Goal: Check status: Check status

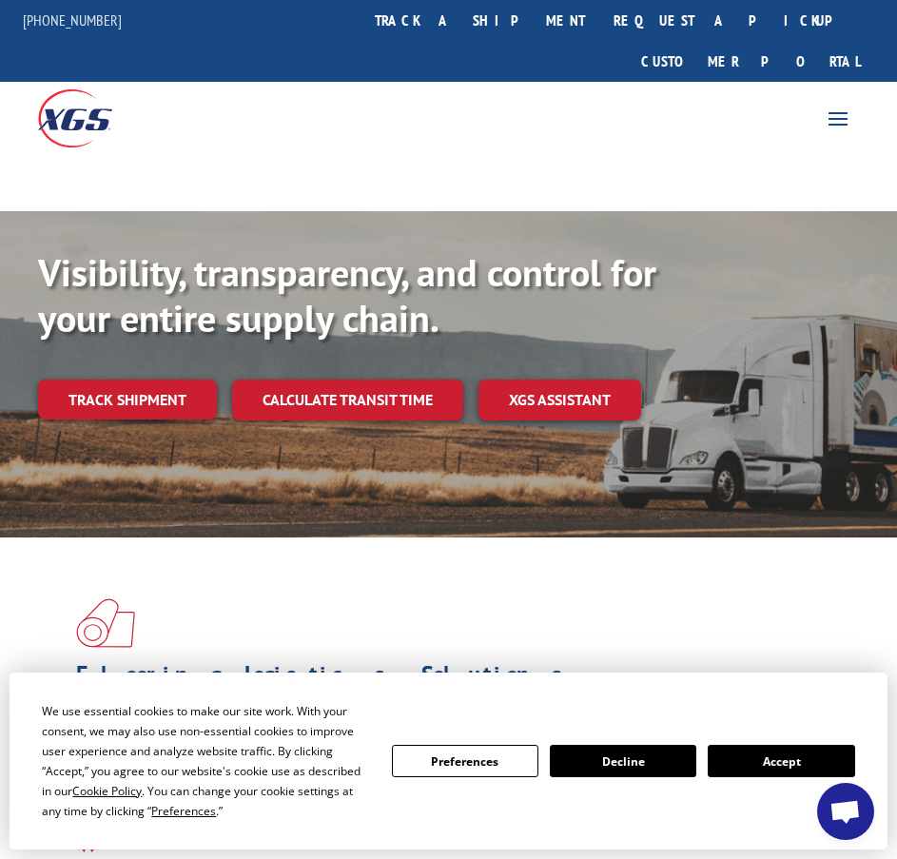
click at [304, 105] on div at bounding box center [224, 117] width 449 height 70
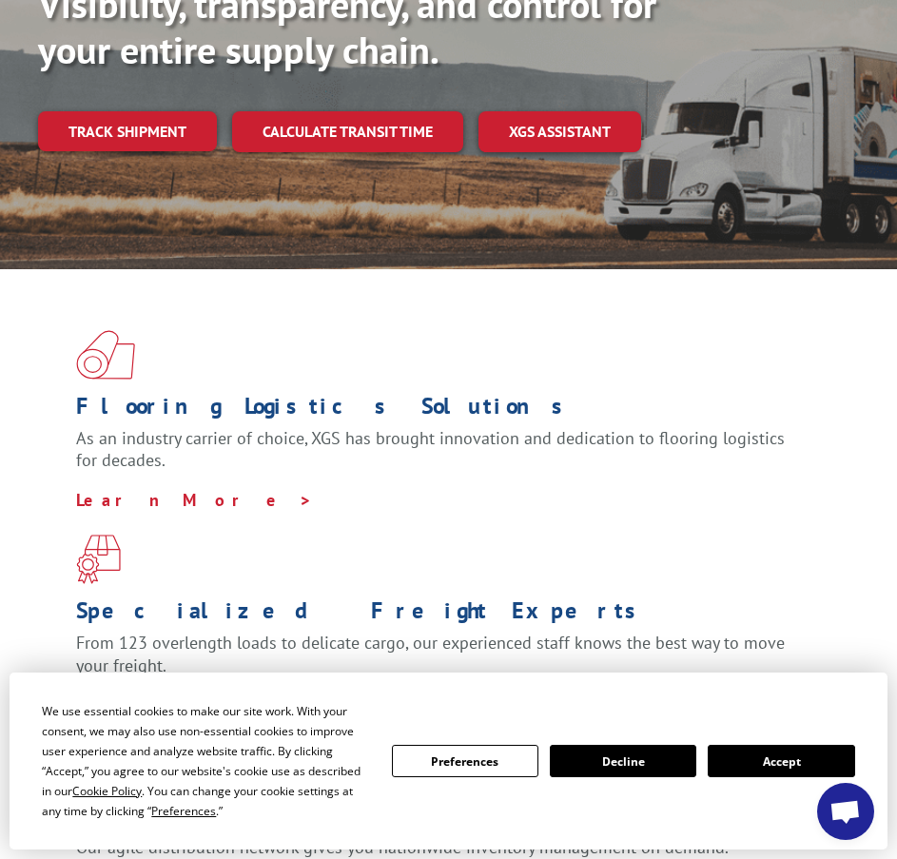
scroll to position [190, 0]
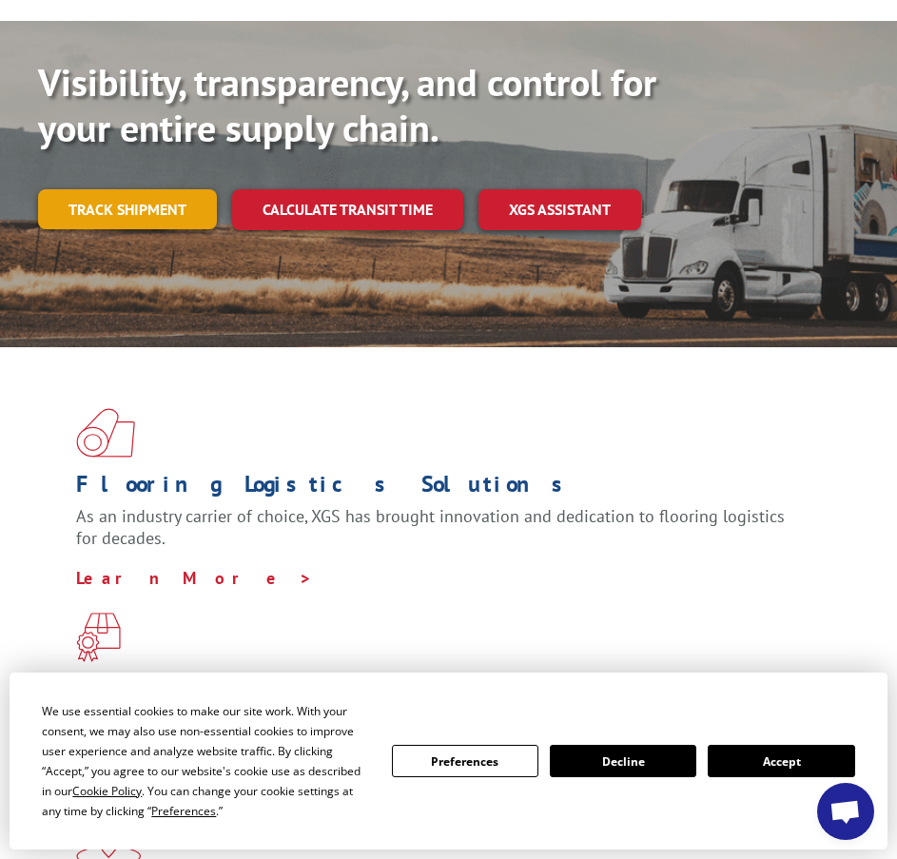
click at [111, 189] on link "Track shipment" at bounding box center [127, 209] width 179 height 40
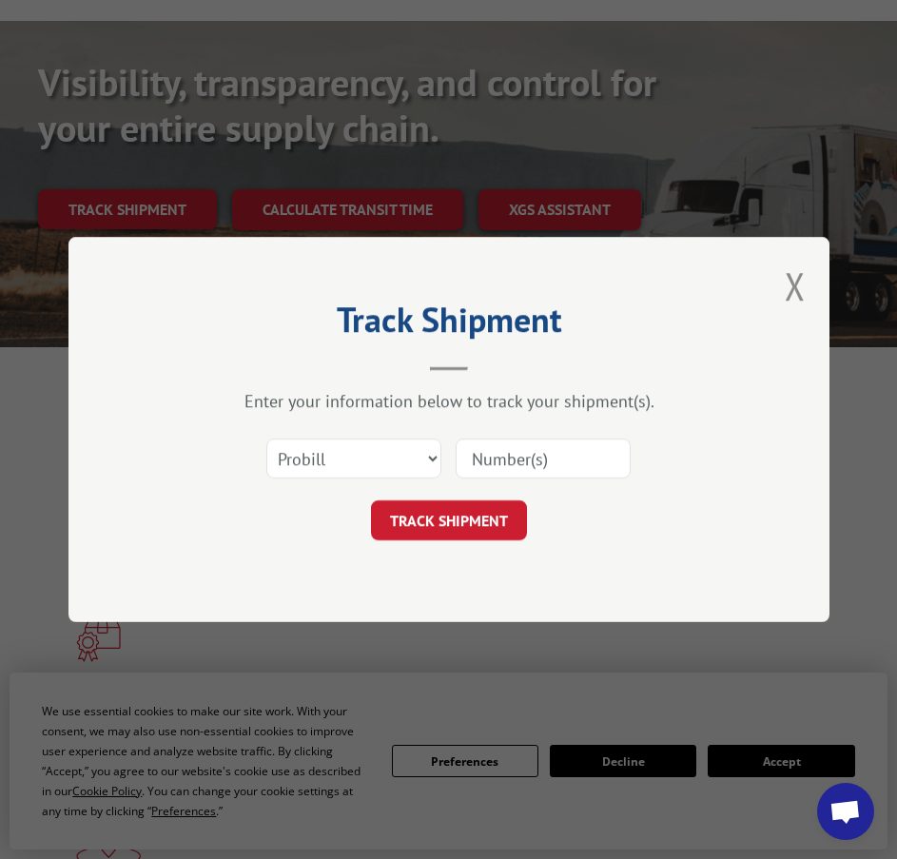
drag, startPoint x: 454, startPoint y: 514, endPoint x: 496, endPoint y: 447, distance: 78.7
click at [496, 447] on form "Select category... Probill BOL PO TRACK SHIPMENT" at bounding box center [449, 483] width 571 height 113
click at [496, 447] on input at bounding box center [543, 459] width 175 height 40
click at [572, 461] on input at bounding box center [543, 459] width 175 height 40
paste input "2865992"
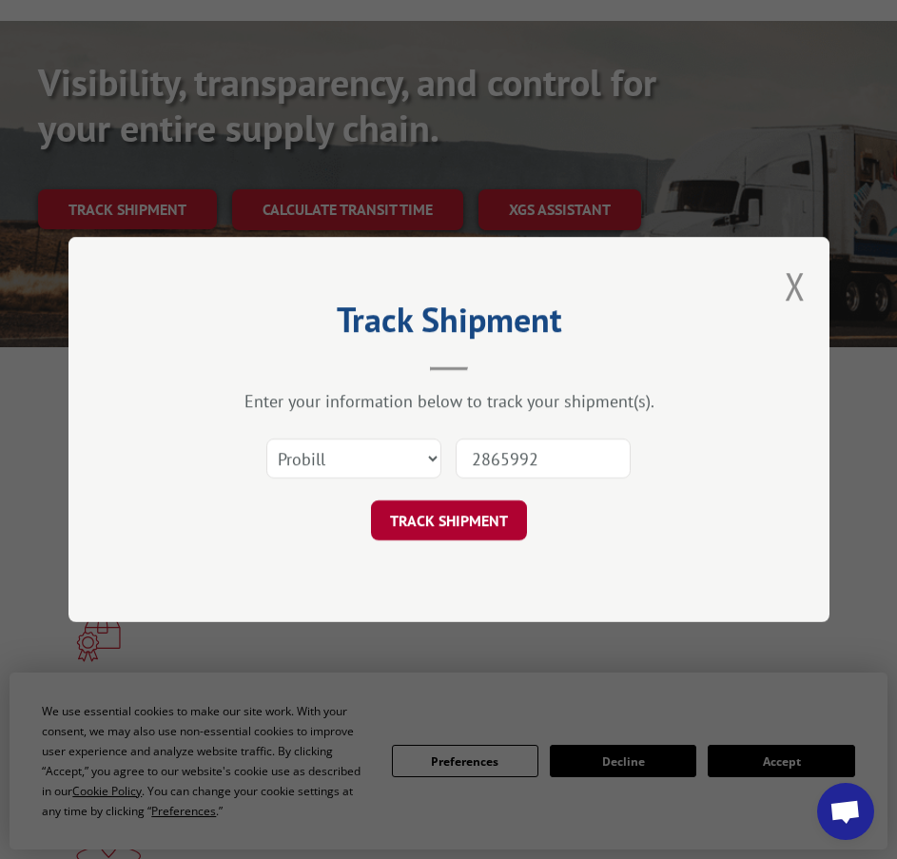
type input "2865992"
click at [463, 516] on button "TRACK SHIPMENT" at bounding box center [449, 521] width 156 height 40
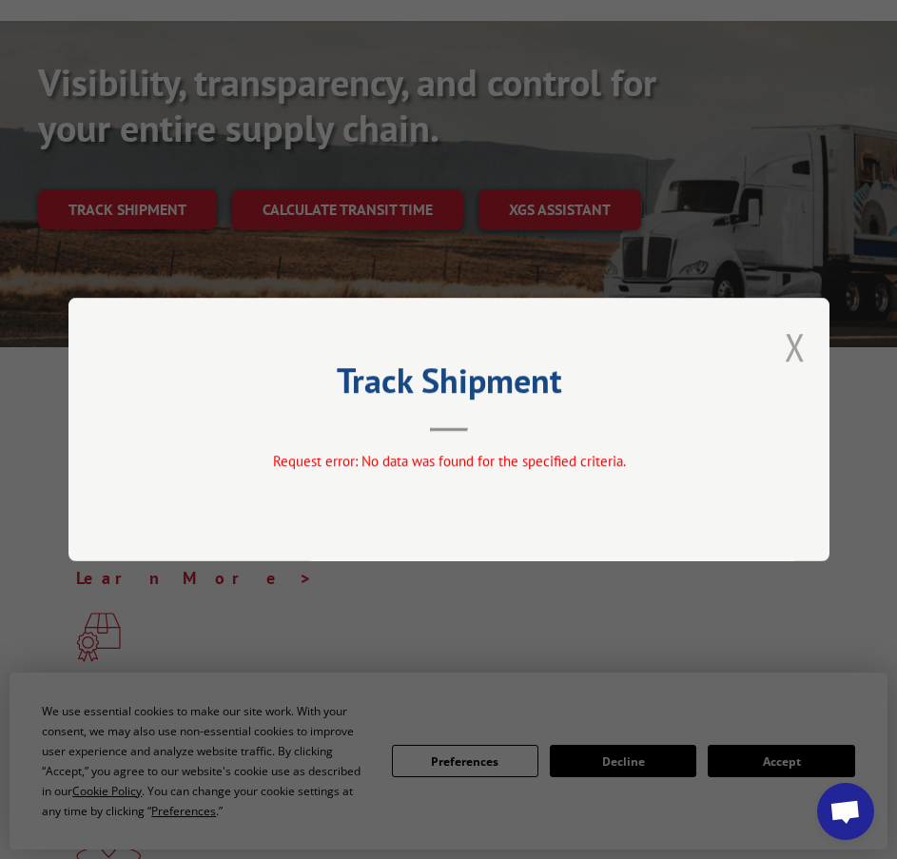
click at [789, 354] on button "Close modal" at bounding box center [795, 347] width 21 height 50
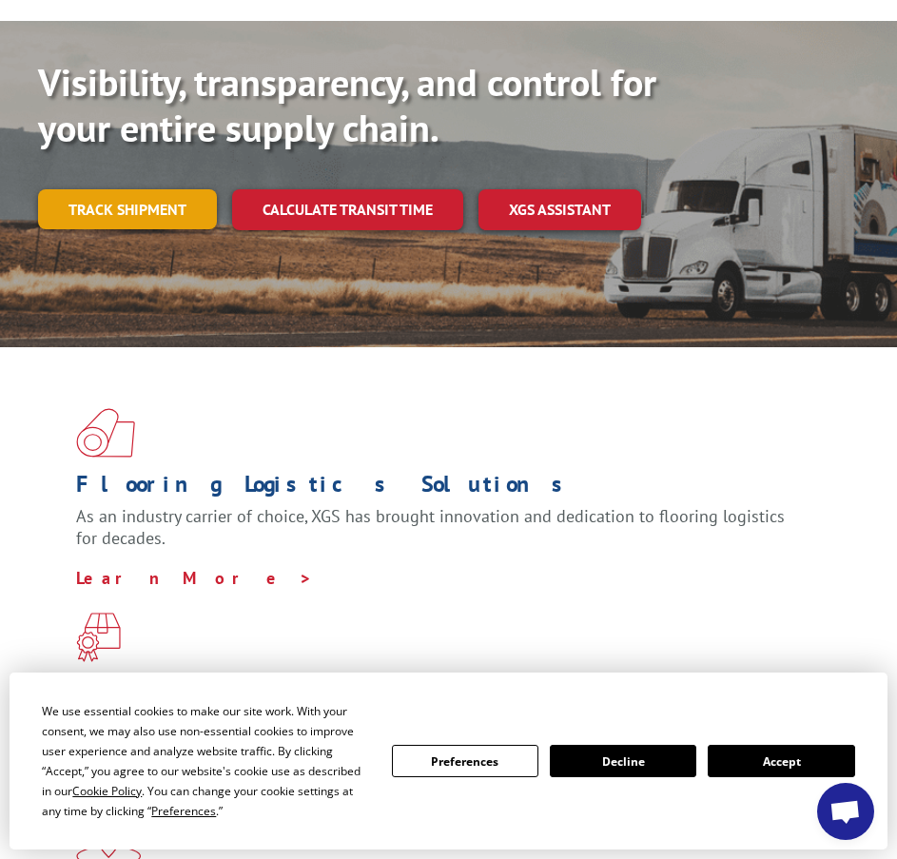
click at [169, 189] on link "Track shipment" at bounding box center [127, 209] width 179 height 40
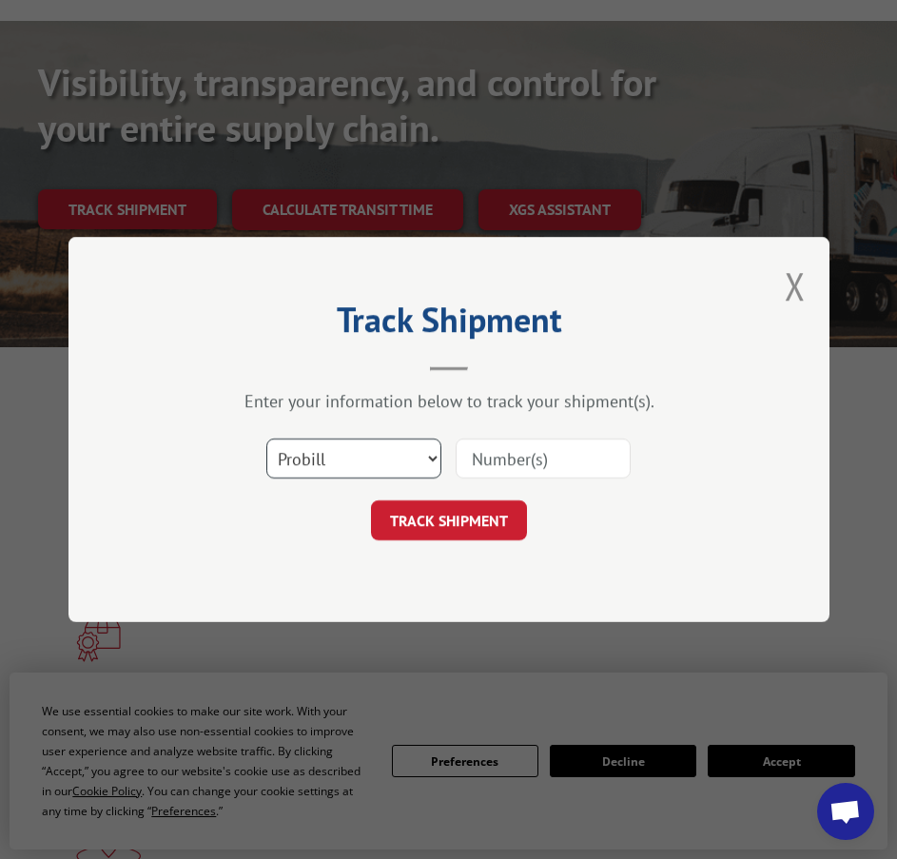
click at [429, 459] on select "Select category... Probill BOL PO" at bounding box center [353, 459] width 175 height 40
select select "po"
click at [266, 439] on select "Select category... Probill BOL PO" at bounding box center [353, 459] width 175 height 40
click at [479, 457] on input at bounding box center [543, 459] width 175 height 40
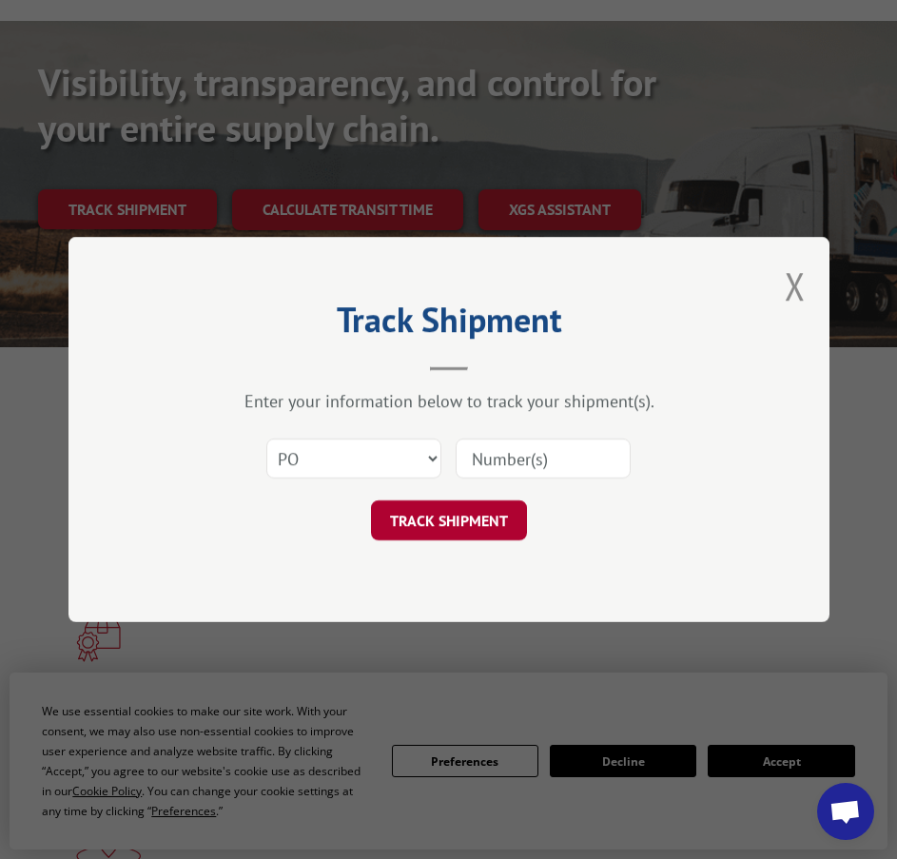
paste input "1047802874"
type input "1047802874"
click at [481, 516] on button "TRACK SHIPMENT" at bounding box center [449, 521] width 156 height 40
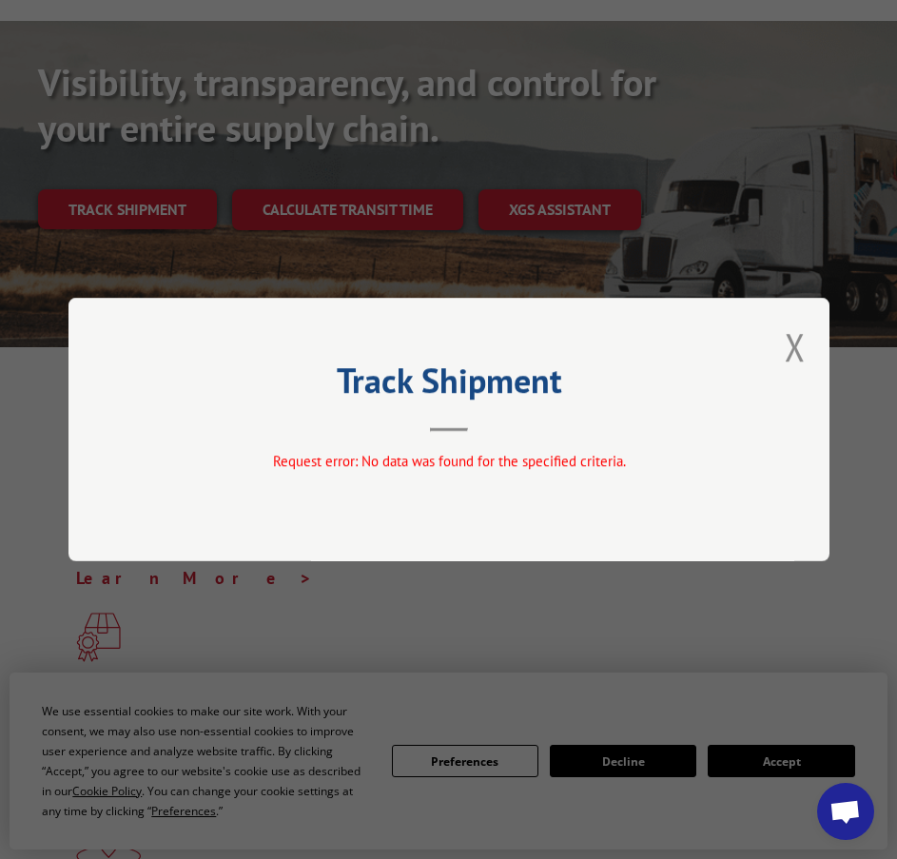
click at [806, 344] on div "Track Shipment Request error: No data was found for the specified criteria." at bounding box center [449, 430] width 761 height 264
click at [801, 345] on button "Close modal" at bounding box center [795, 347] width 21 height 50
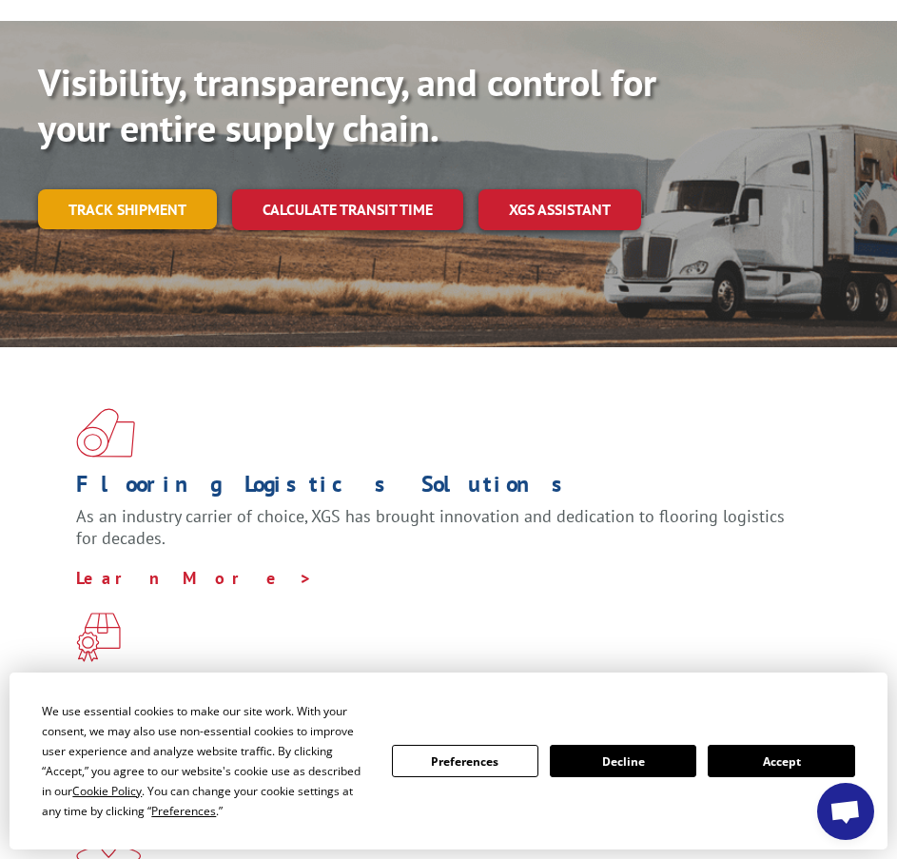
click at [163, 189] on link "Track shipment" at bounding box center [127, 209] width 179 height 40
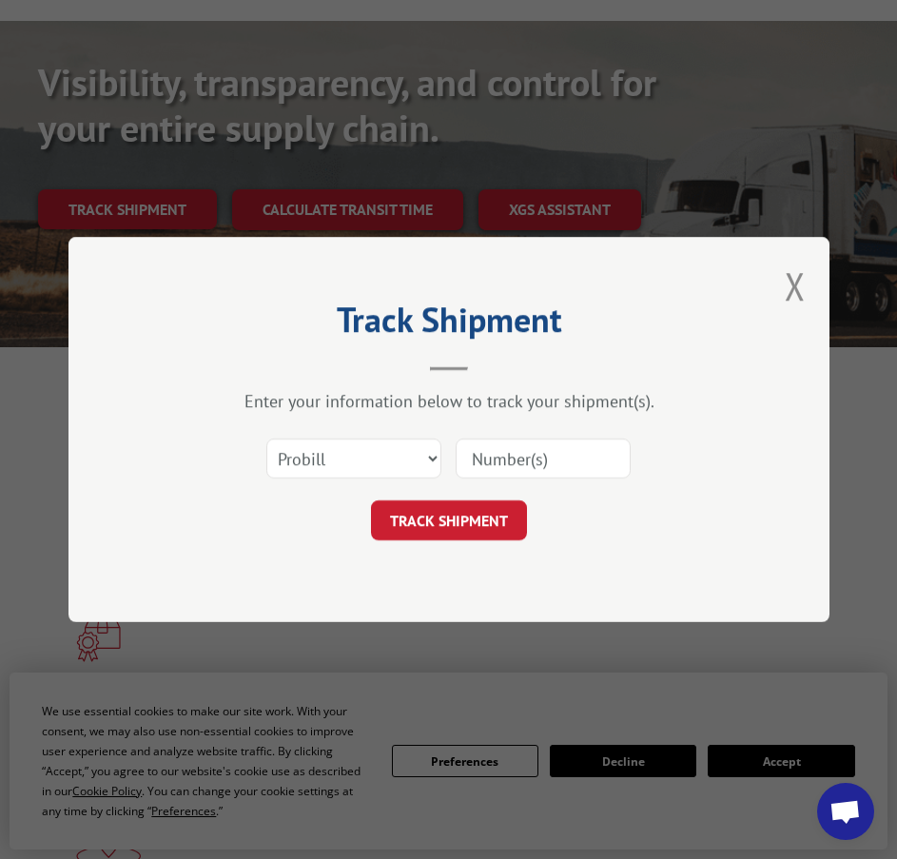
click at [568, 449] on input at bounding box center [543, 459] width 175 height 40
paste input "2865992"
type input "2865992"
click at [470, 511] on button "TRACK SHIPMENT" at bounding box center [449, 521] width 156 height 40
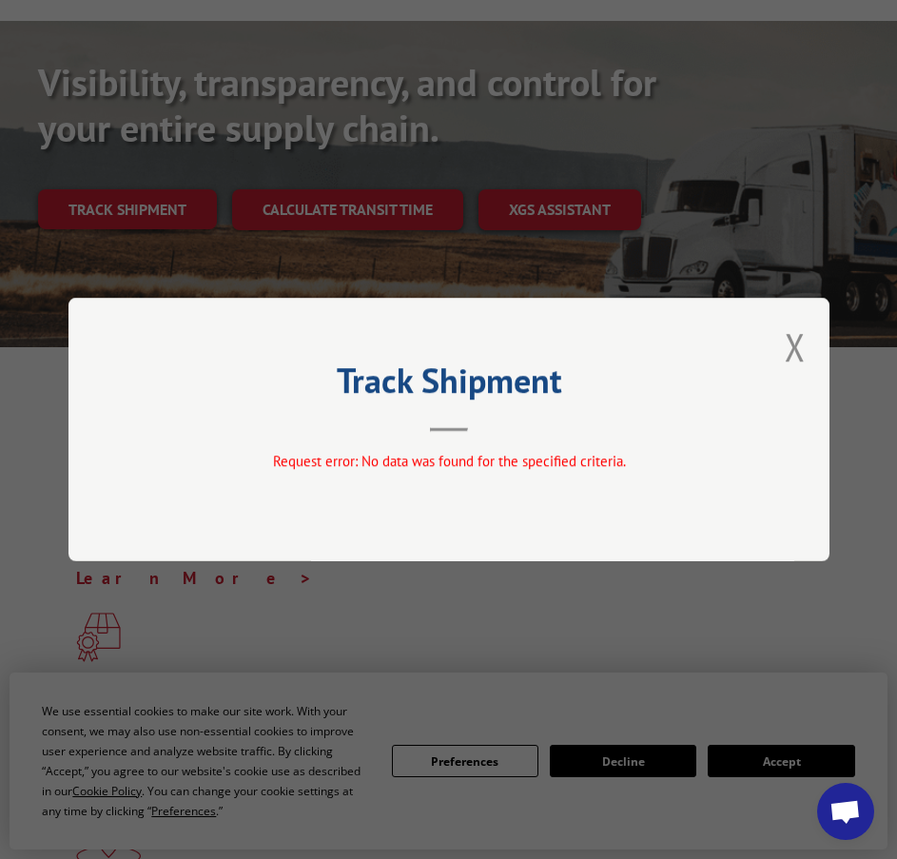
click at [780, 342] on div "Track Shipment Request error: No data was found for the specified criteria." at bounding box center [449, 430] width 761 height 264
click at [661, 516] on div "Track Shipment Request error: No data was found for the specified criteria." at bounding box center [449, 430] width 761 height 264
click at [789, 353] on button "Close modal" at bounding box center [795, 347] width 21 height 50
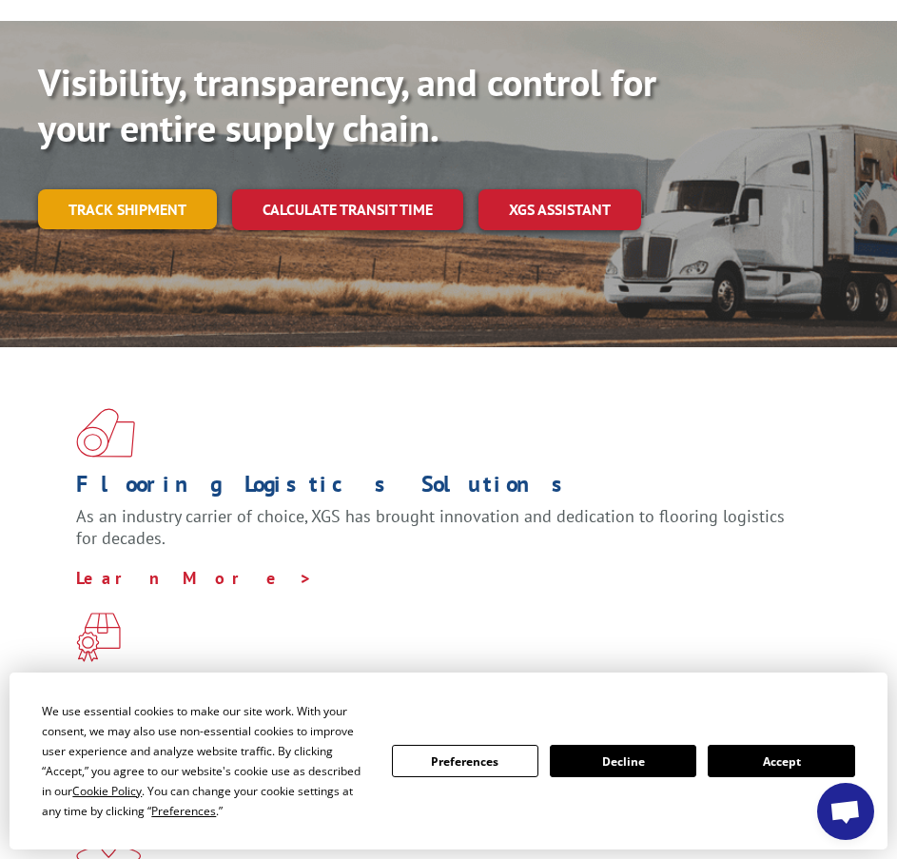
click at [147, 189] on link "Track shipment" at bounding box center [127, 209] width 179 height 40
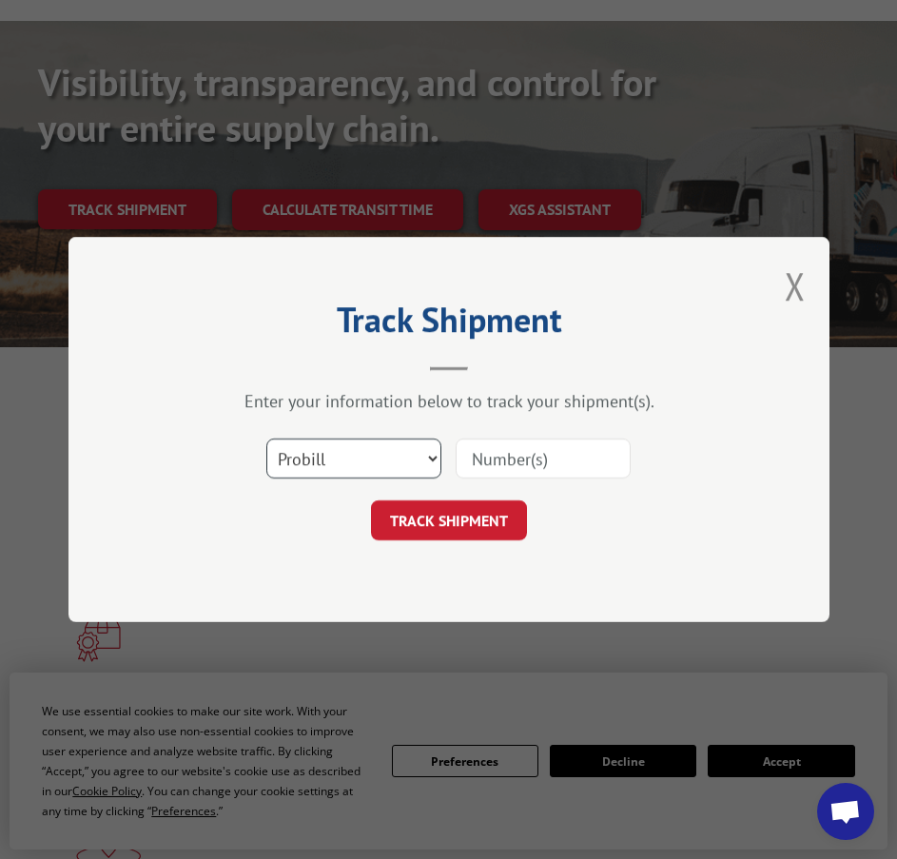
click at [432, 451] on select "Select category... Probill BOL PO" at bounding box center [353, 459] width 175 height 40
select select "bol"
click at [266, 439] on select "Select category... Probill BOL PO" at bounding box center [353, 459] width 175 height 40
click at [528, 456] on input at bounding box center [543, 459] width 175 height 40
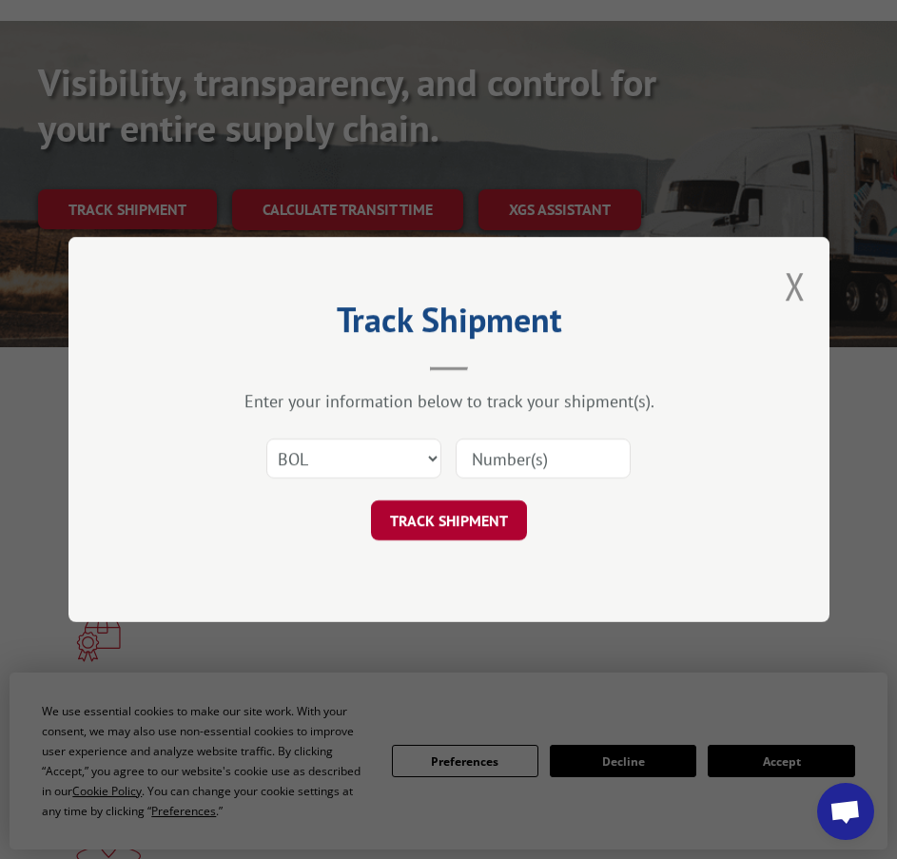
paste input "2865992"
type input "2865992"
click at [429, 516] on button "TRACK SHIPMENT" at bounding box center [449, 521] width 156 height 40
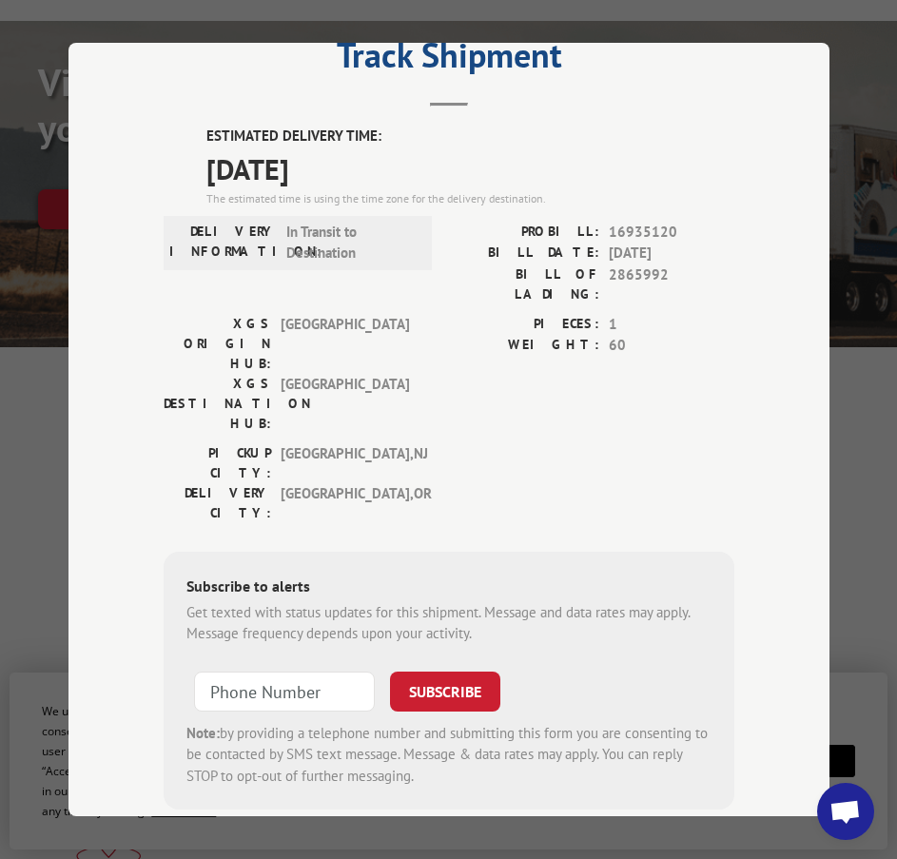
scroll to position [0, 0]
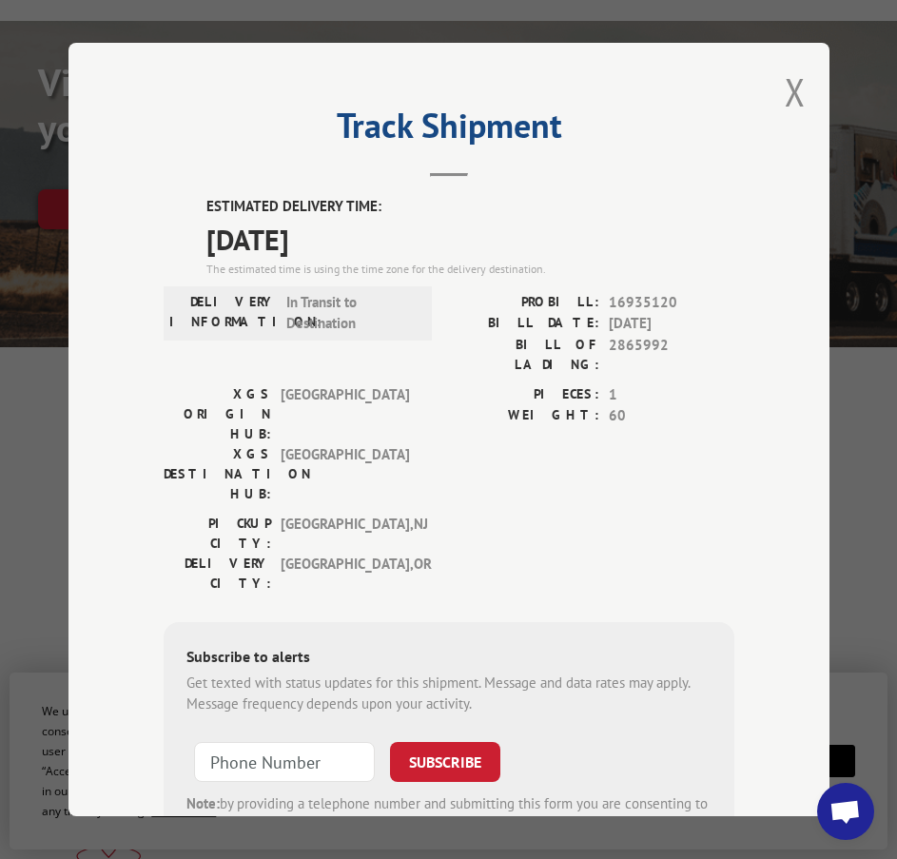
drag, startPoint x: 389, startPoint y: 238, endPoint x: 196, endPoint y: 212, distance: 194.9
click at [196, 212] on div "ESTIMATED DELIVERY TIME: 10/03/2025 The estimated time is using the time zone f…" at bounding box center [449, 538] width 571 height 684
click at [383, 338] on div "DELIVERY INFORMATION: In Transit to Destination" at bounding box center [298, 338] width 268 height 92
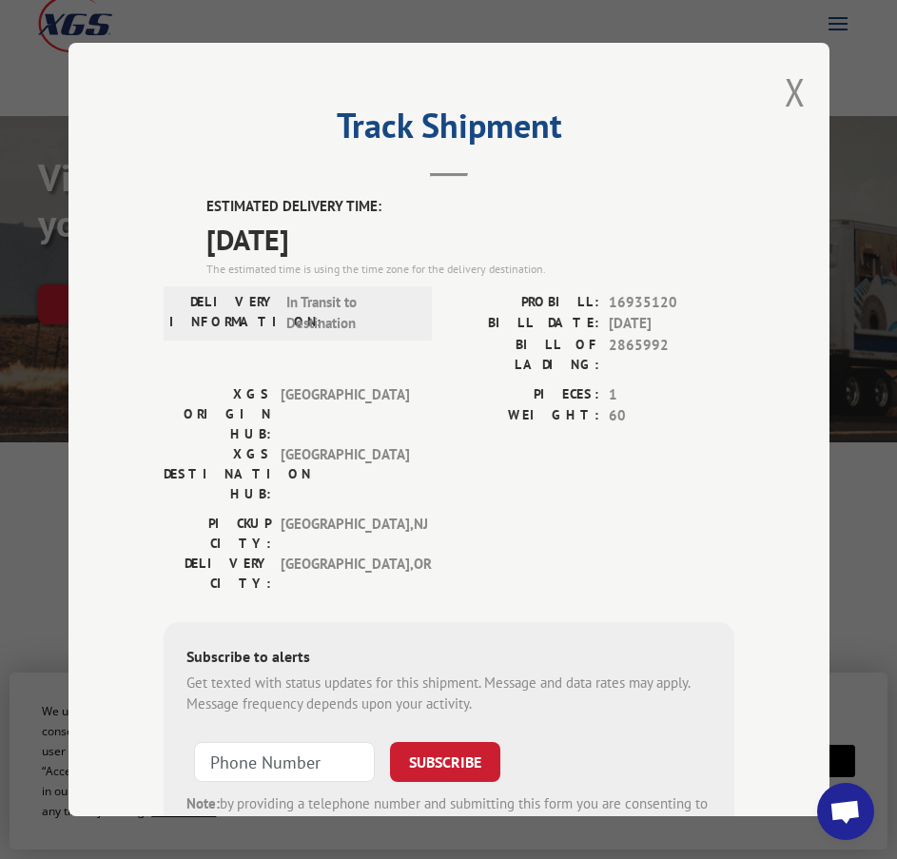
click at [702, 66] on div "Track Shipment ESTIMATED DELIVERY TIME: 10/03/2025 The estimated time is using …" at bounding box center [449, 430] width 761 height 774
click at [790, 77] on button "Close modal" at bounding box center [795, 92] width 21 height 50
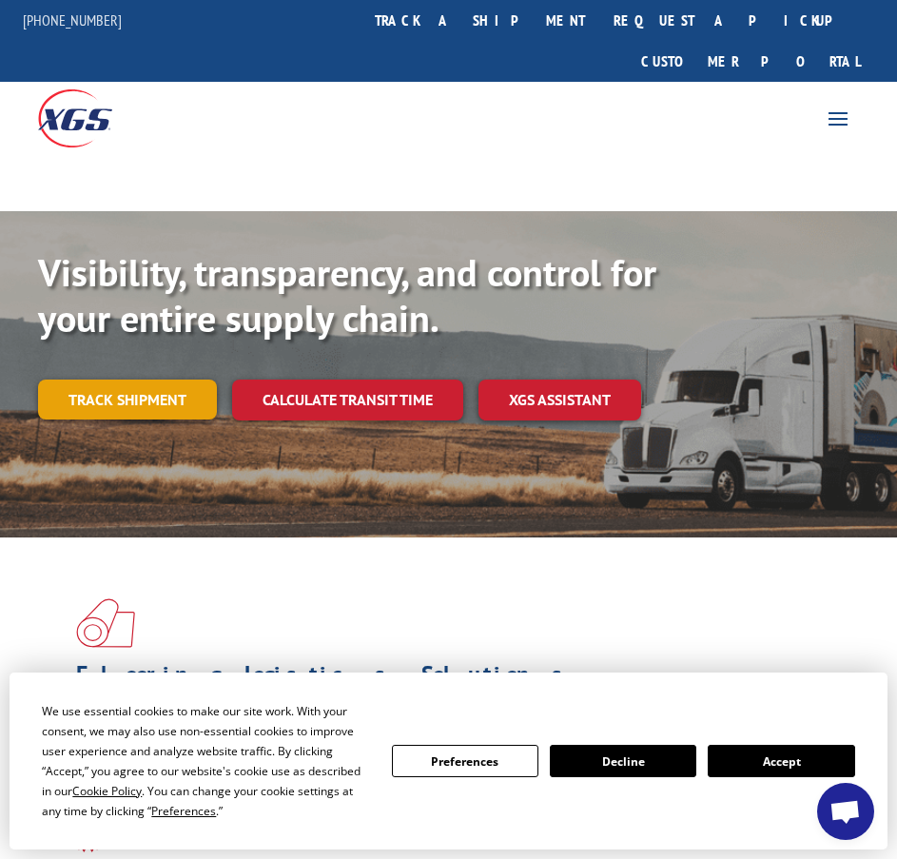
click at [159, 380] on link "Track shipment" at bounding box center [127, 400] width 179 height 40
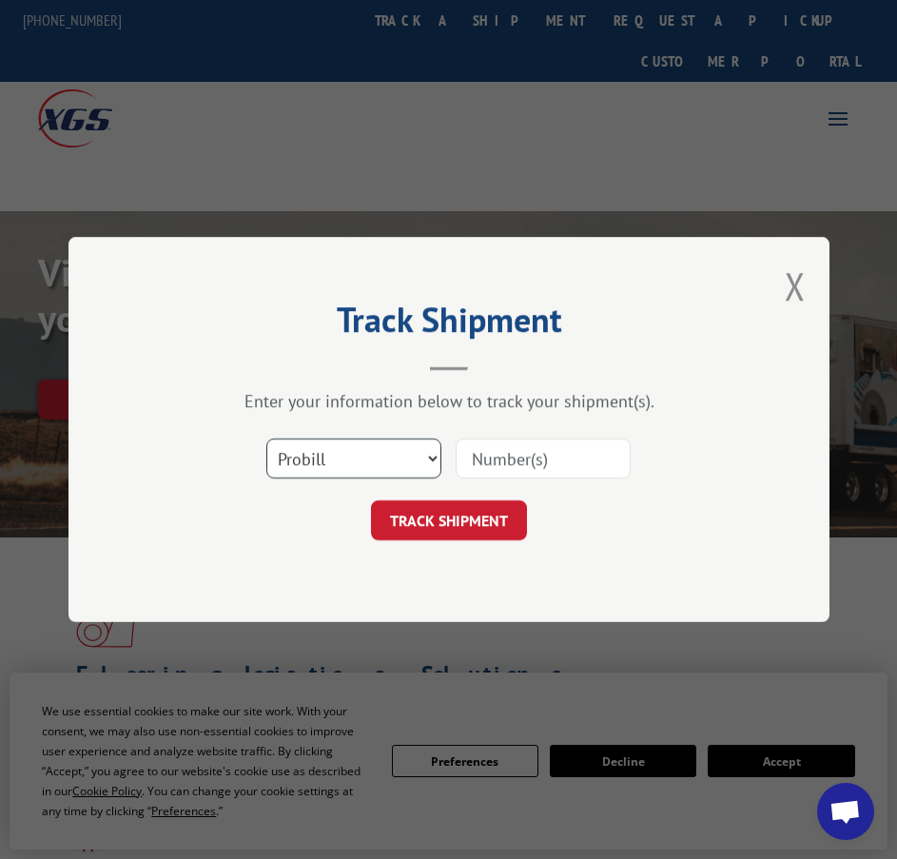
click at [411, 458] on select "Select category... Probill BOL PO" at bounding box center [353, 459] width 175 height 40
select select "bol"
click at [266, 439] on select "Select category... Probill BOL PO" at bounding box center [353, 459] width 175 height 40
click at [499, 452] on input at bounding box center [543, 459] width 175 height 40
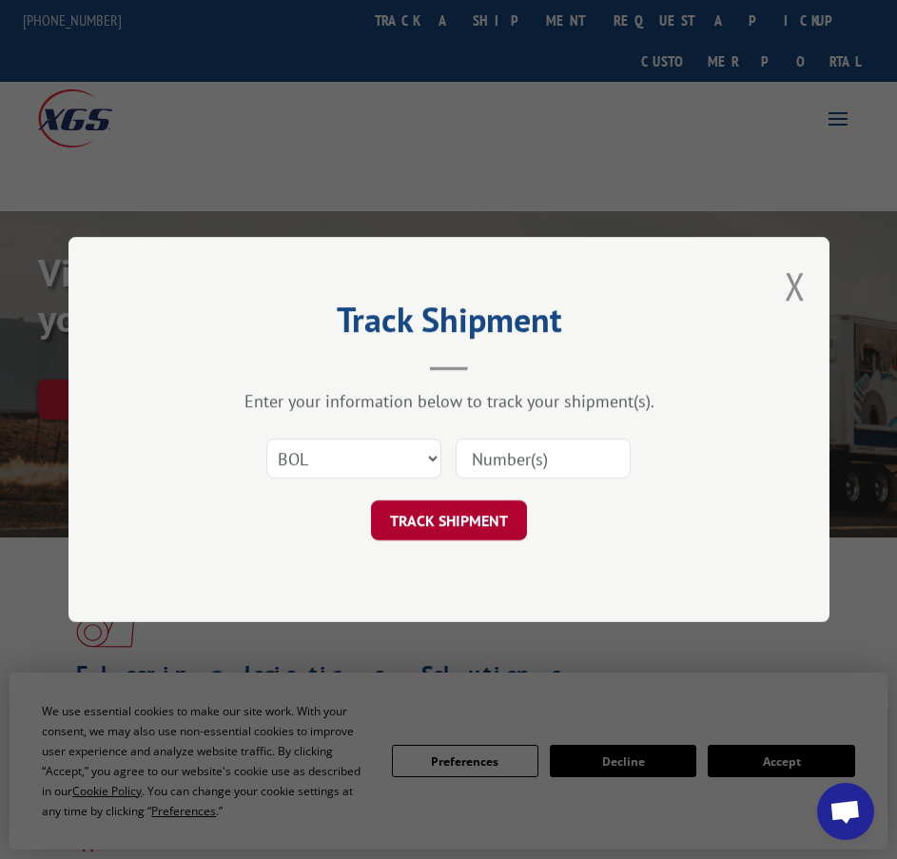
paste input "2865992"
type input "2865992"
click at [474, 516] on button "TRACK SHIPMENT" at bounding box center [449, 521] width 156 height 40
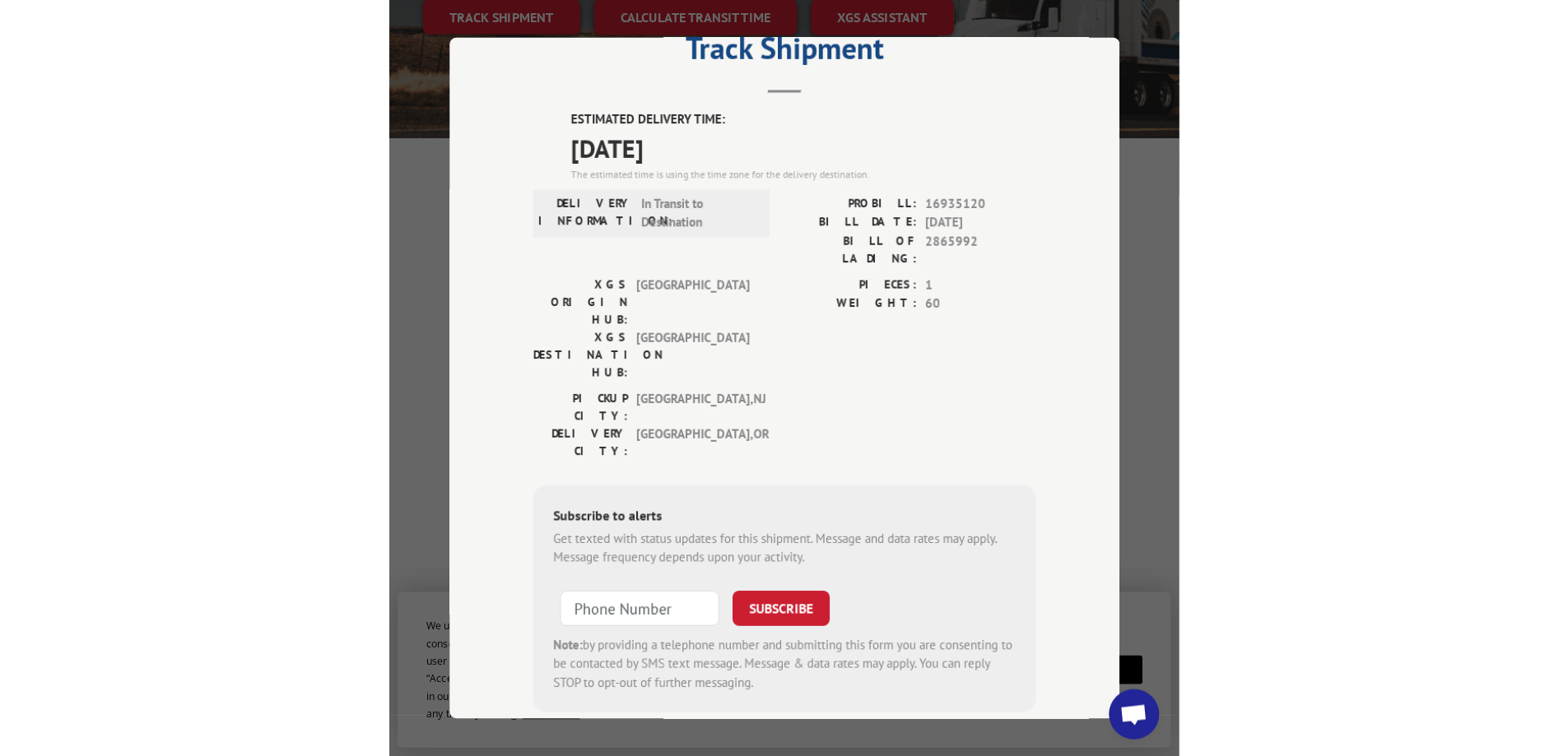
scroll to position [60, 0]
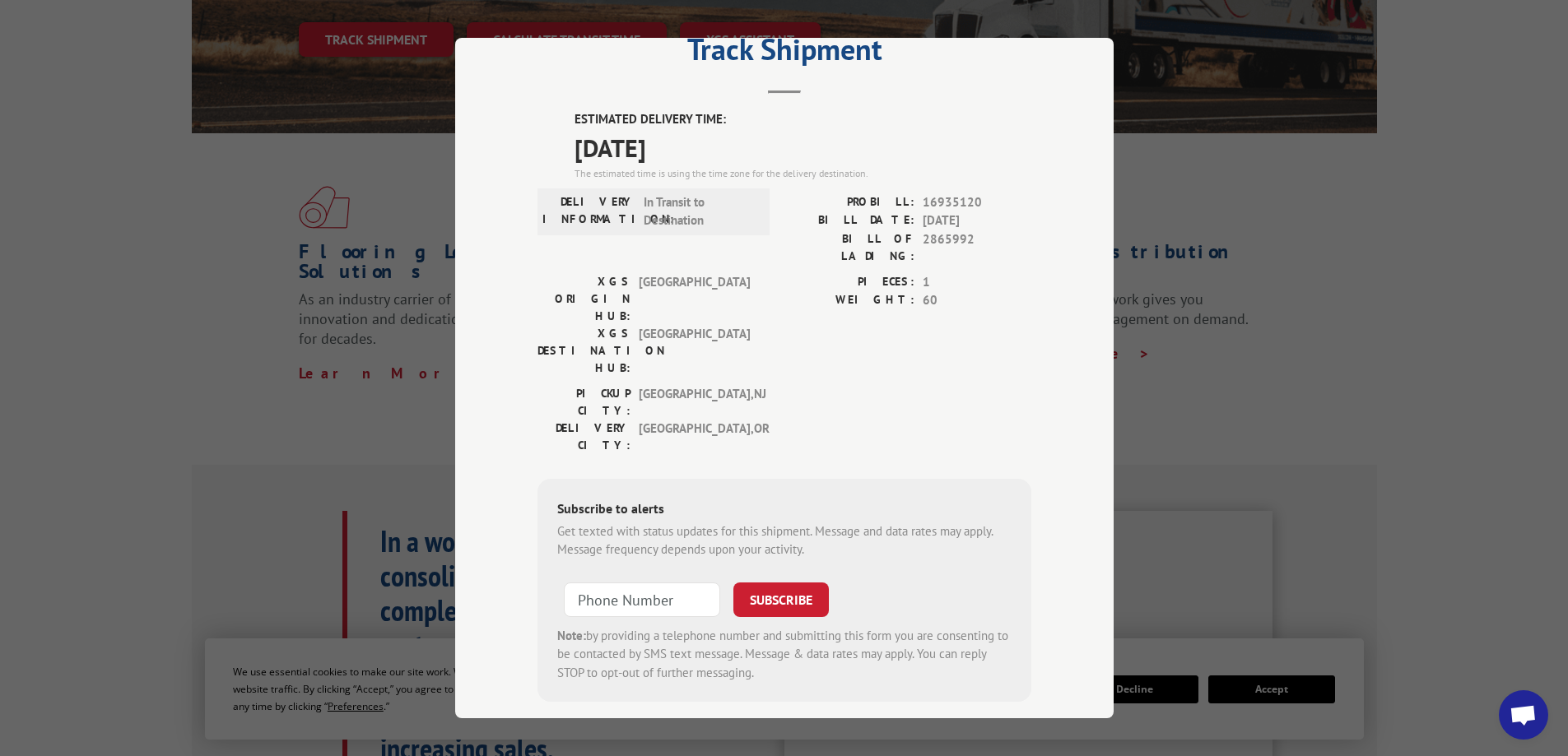
click at [775, 222] on div "Track Shipment ESTIMATED DELIVERY TIME: 10/03/2025 The estimated time is using …" at bounding box center [784, 378] width 1568 height 756
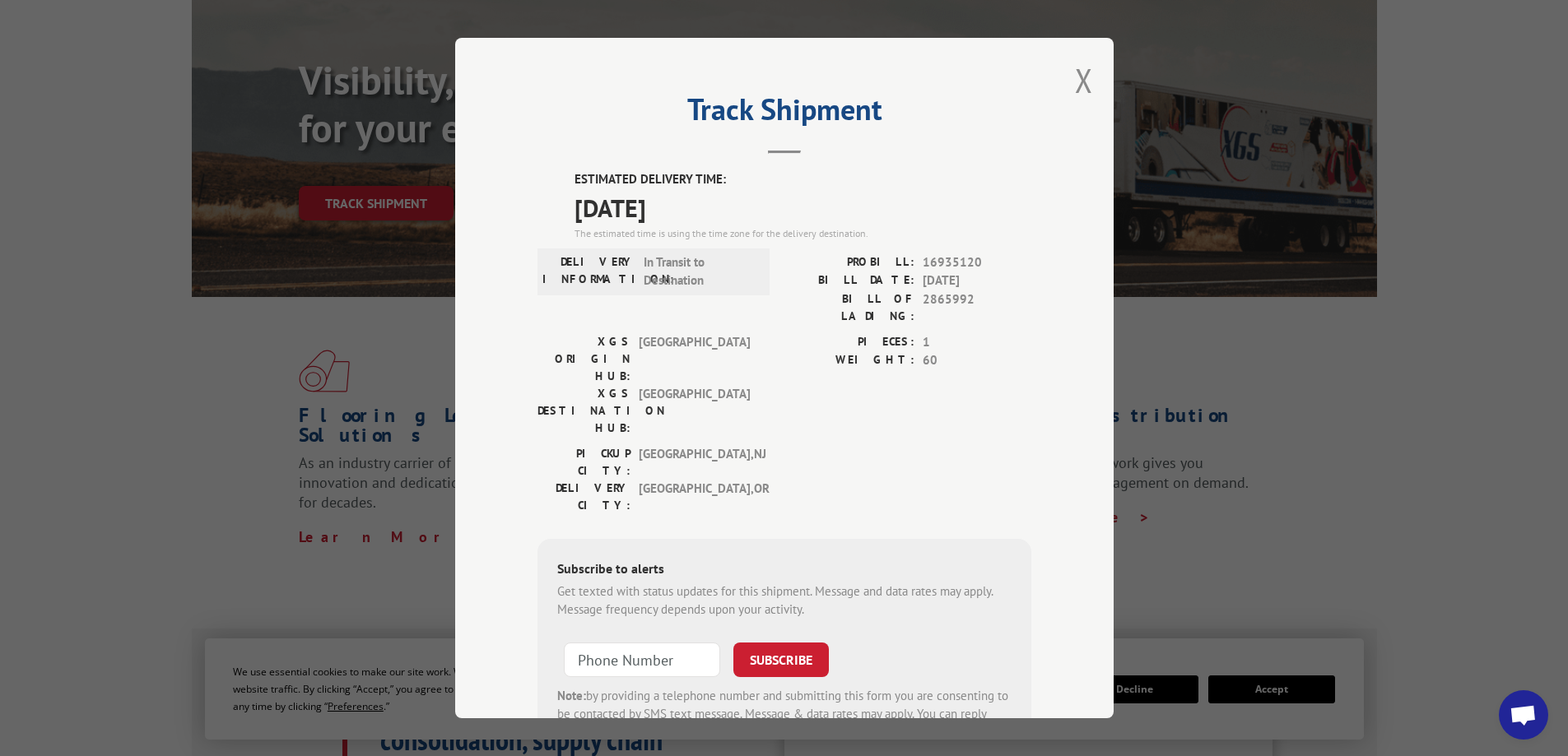
scroll to position [164, 0]
click at [775, 79] on button "Close modal" at bounding box center [1084, 80] width 18 height 43
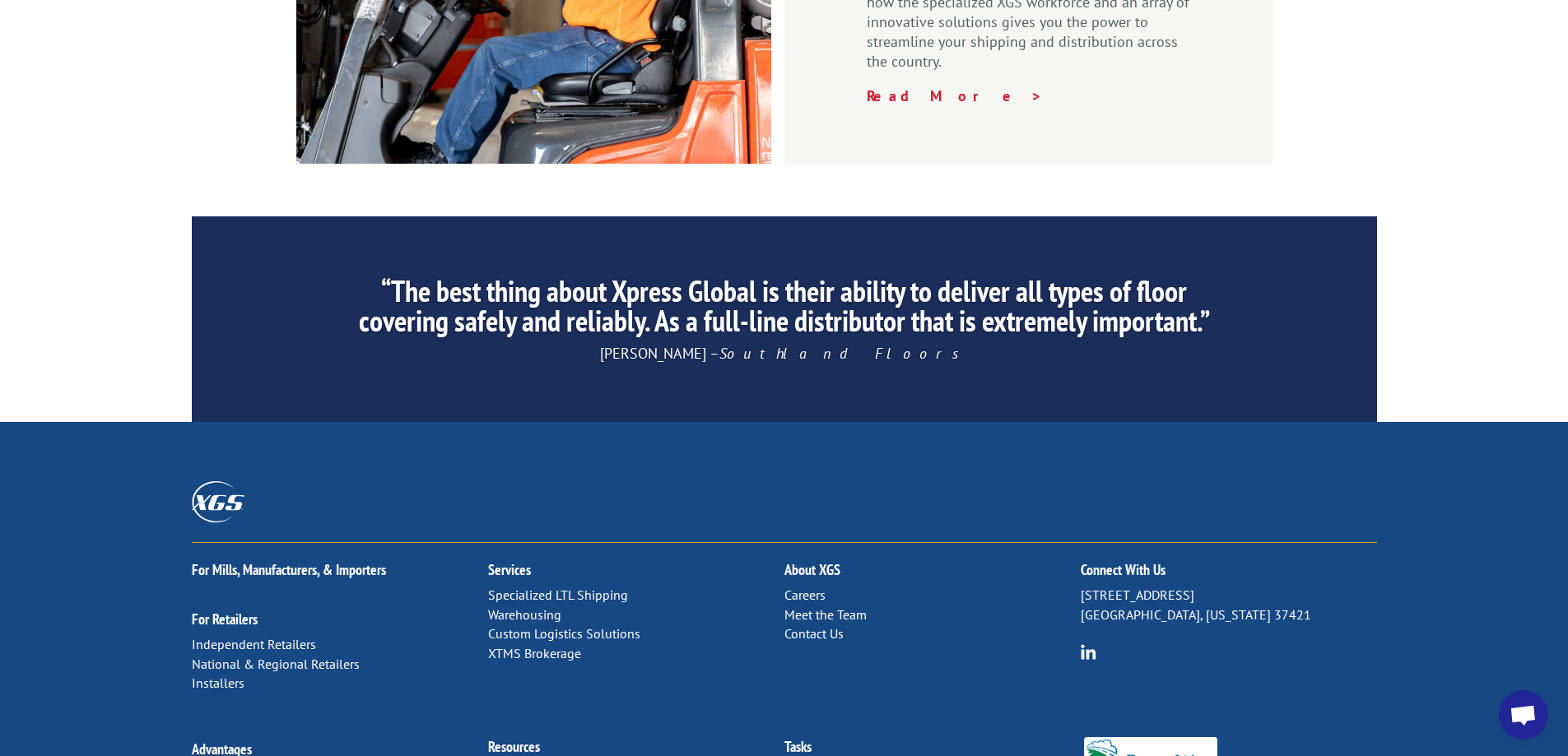
scroll to position [2502, 0]
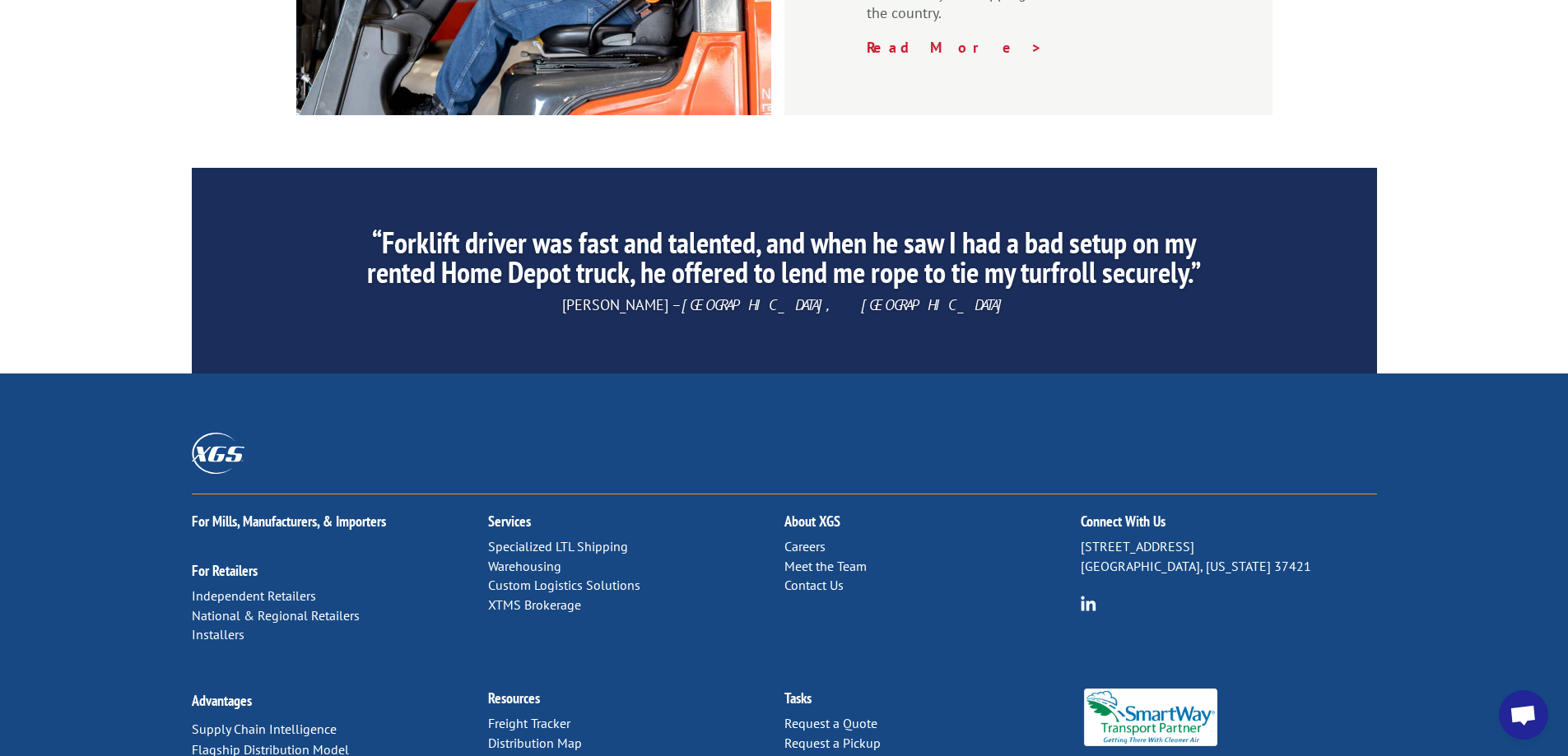
click at [775, 446] on link "Contact Us" at bounding box center [814, 585] width 60 height 16
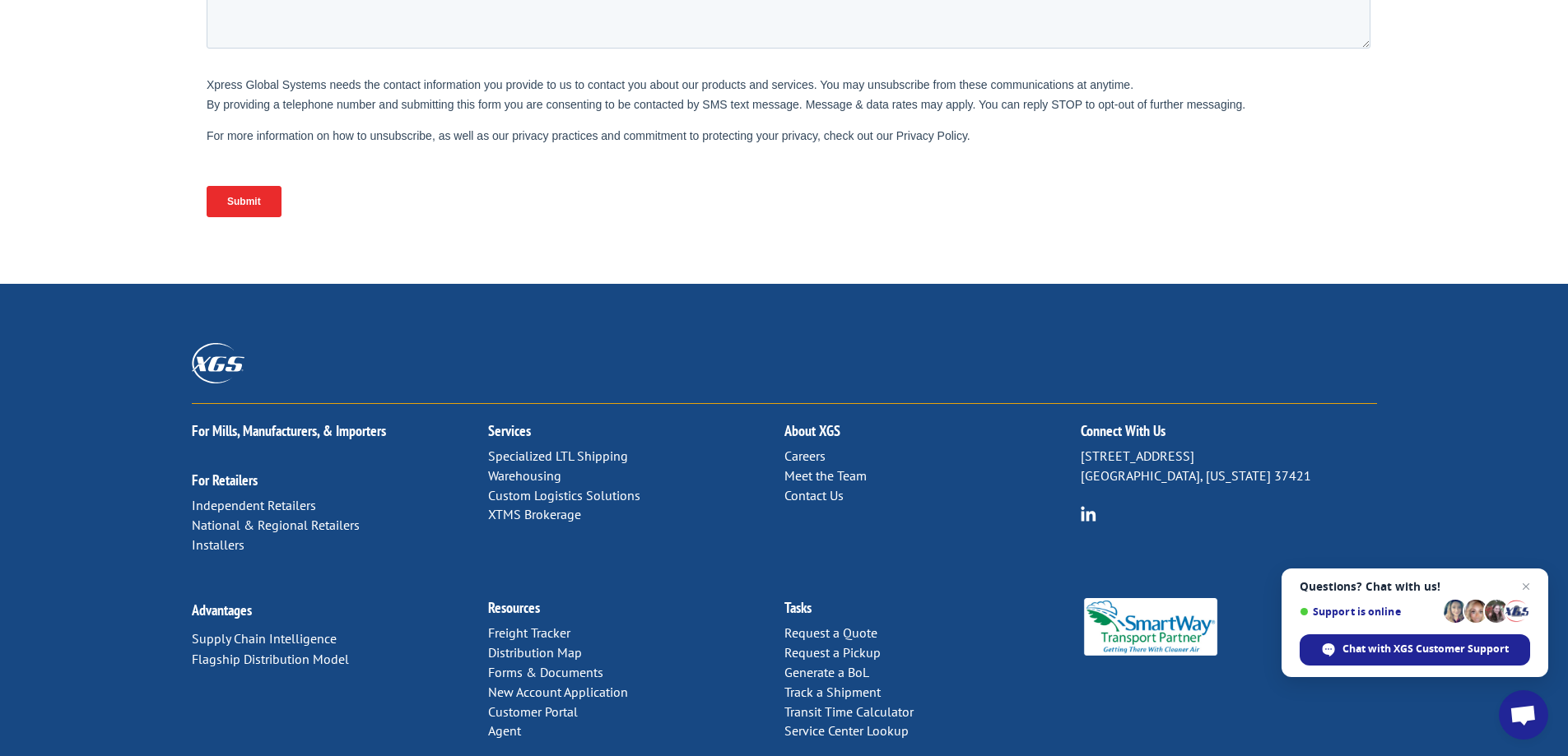
scroll to position [670, 0]
